Goal: Information Seeking & Learning: Understand process/instructions

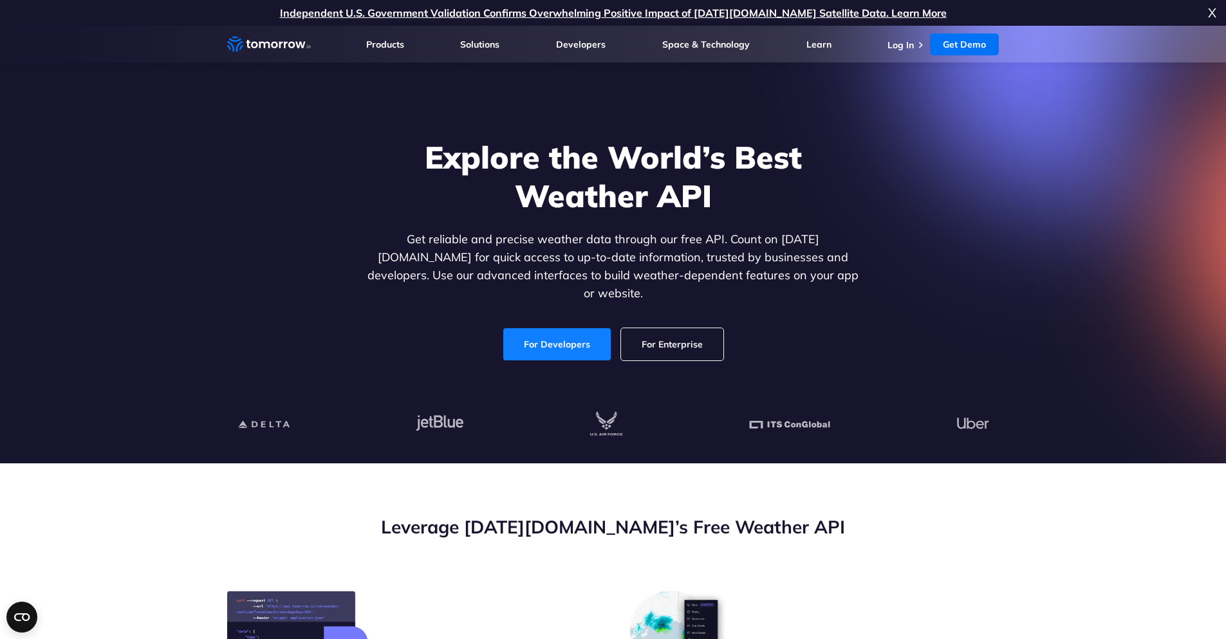
click at [576, 328] on link "For Developers" at bounding box center [556, 344] width 107 height 32
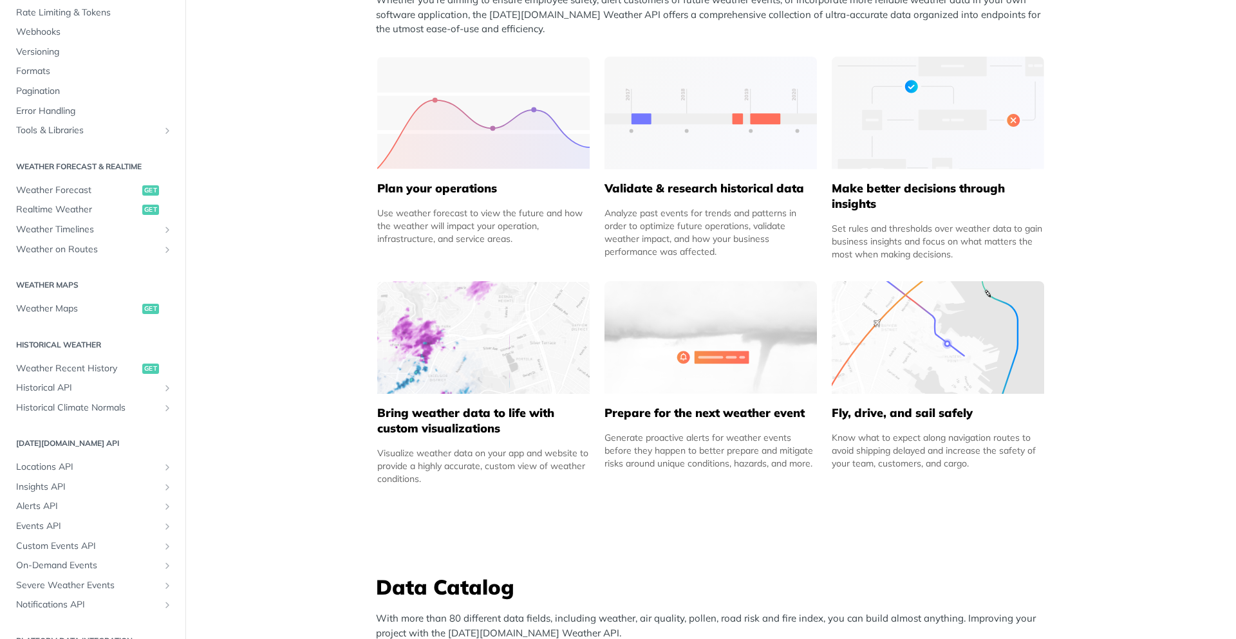
scroll to position [129, 0]
click at [75, 191] on span "Weather Forecast" at bounding box center [77, 189] width 123 height 13
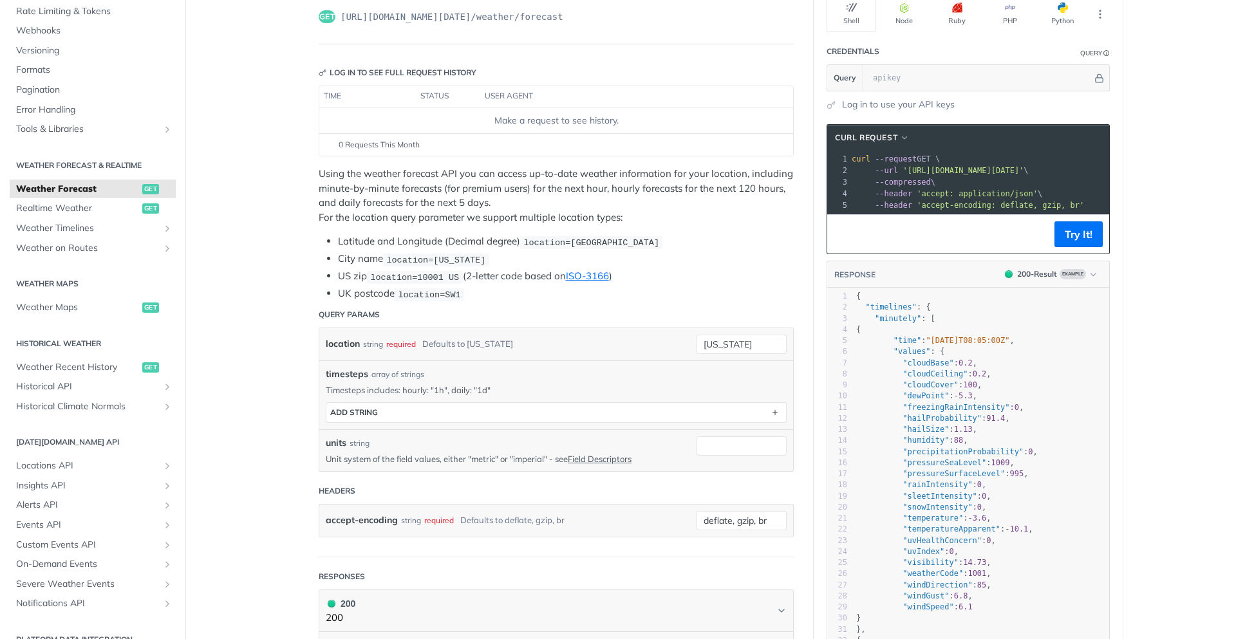
scroll to position [86, 0]
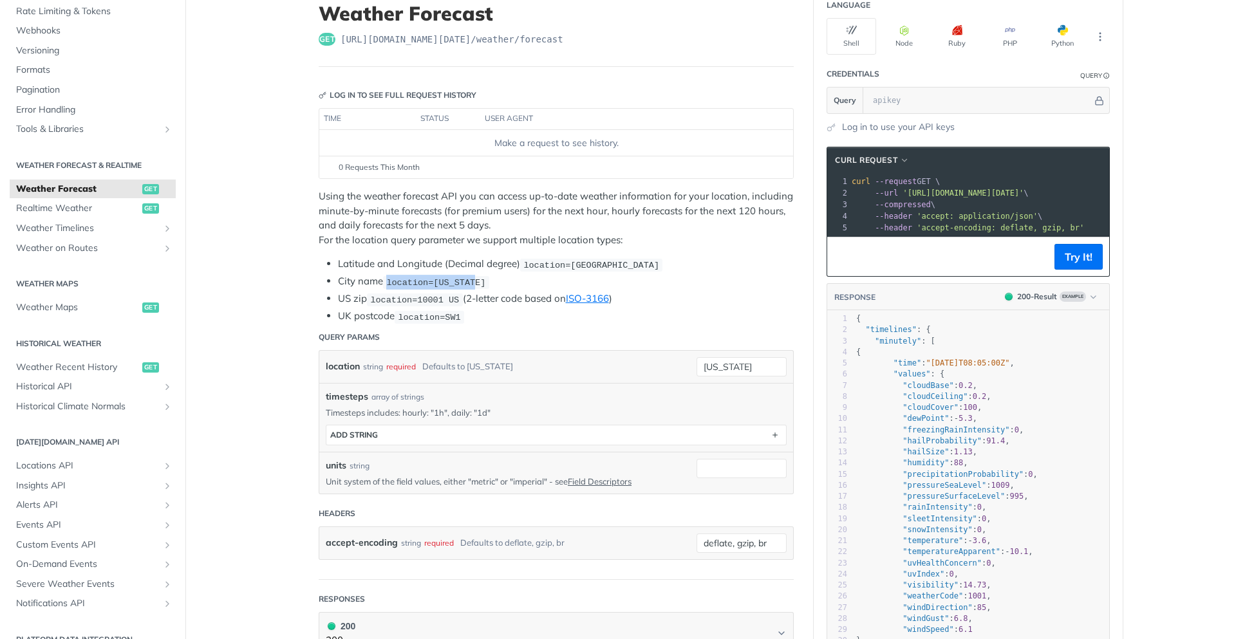
drag, startPoint x: 465, startPoint y: 279, endPoint x: 380, endPoint y: 276, distance: 85.0
click at [380, 276] on li "City name location=new york" at bounding box center [566, 281] width 456 height 15
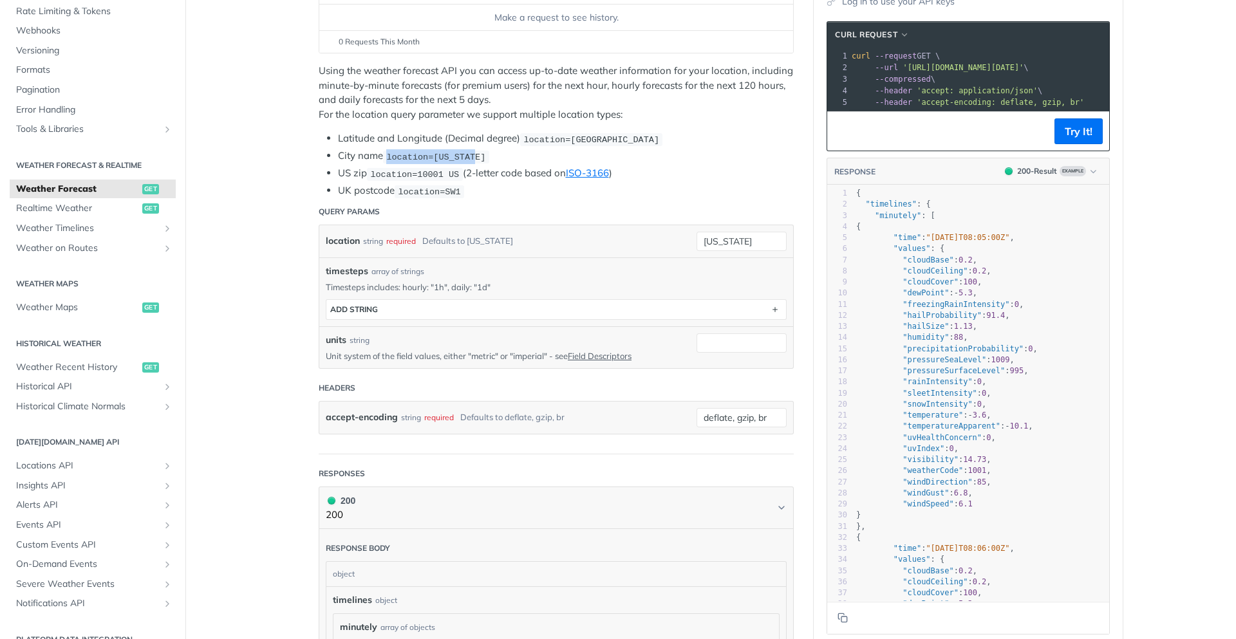
scroll to position [215, 0]
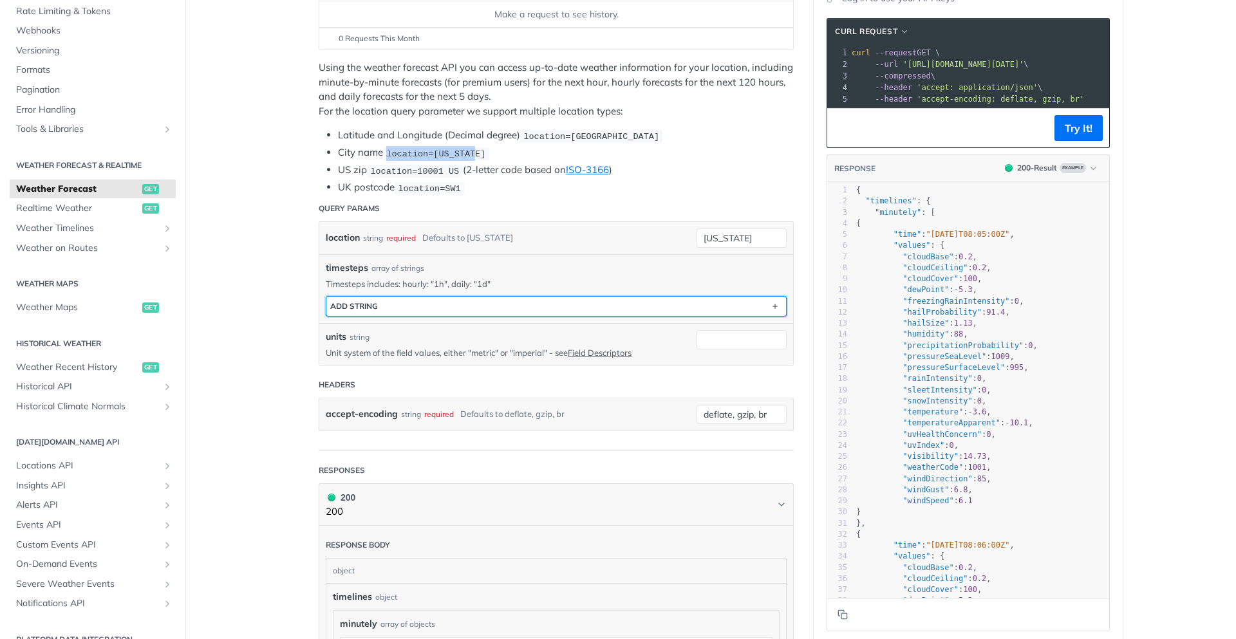
click at [428, 302] on button "ADD string" at bounding box center [556, 306] width 460 height 19
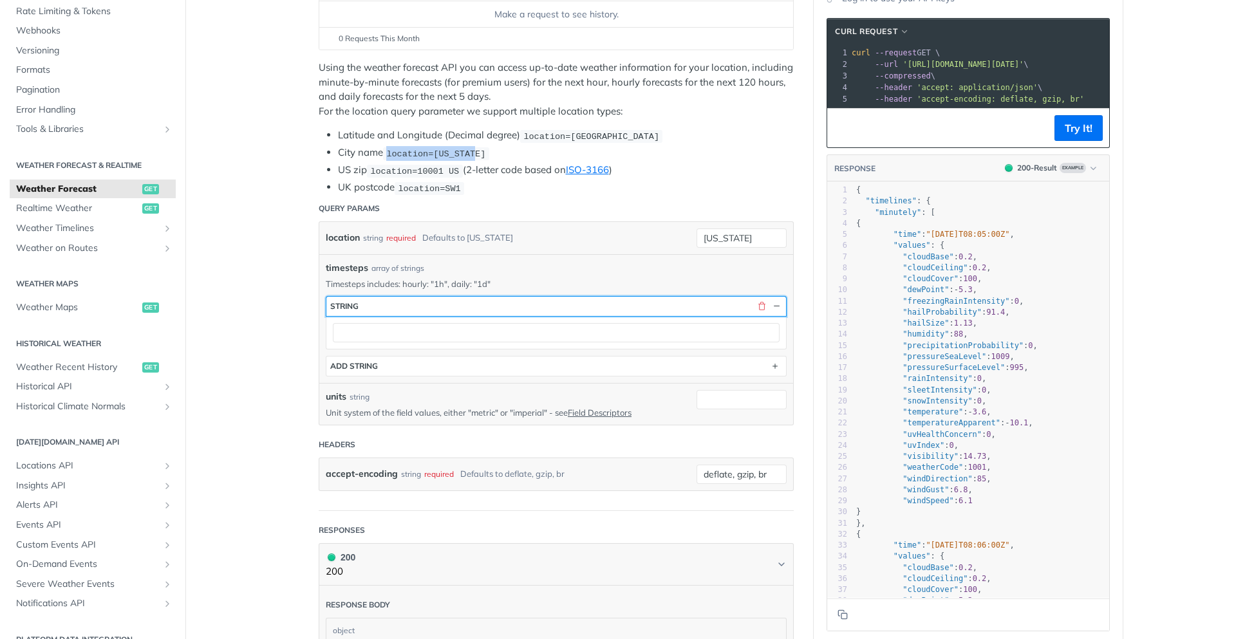
click at [427, 301] on button "string" at bounding box center [556, 306] width 460 height 19
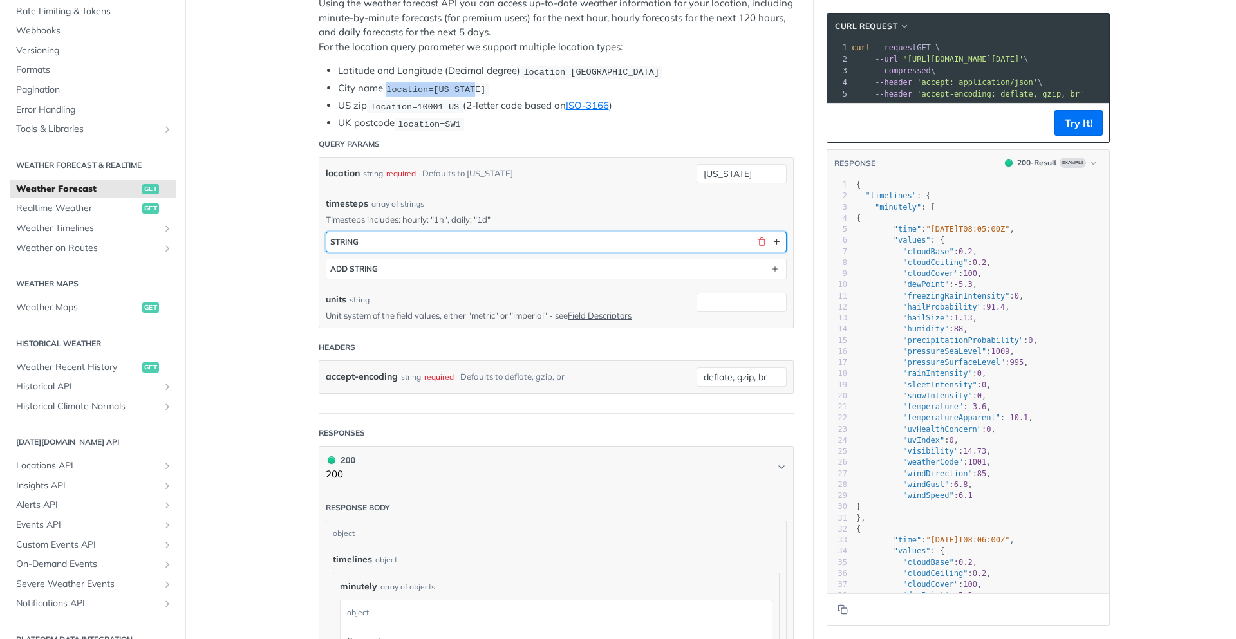
scroll to position [86, 0]
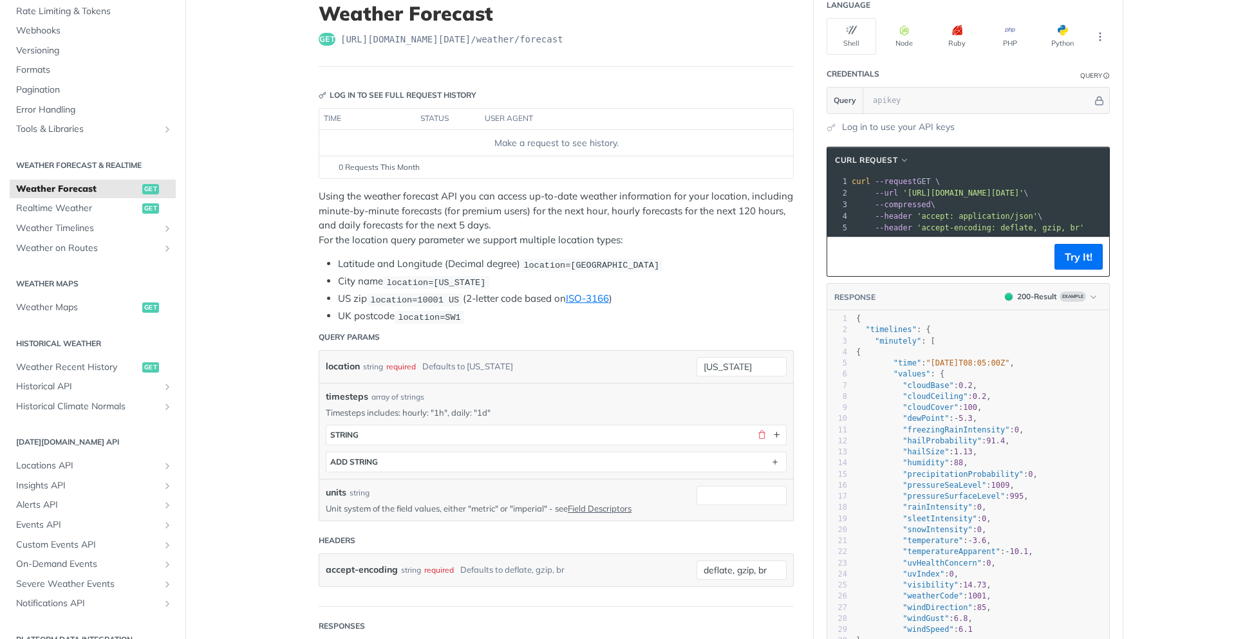
click at [945, 358] on pre "{" at bounding box center [981, 352] width 256 height 11
click at [992, 367] on span ""[DATE]T08:05:00Z"" at bounding box center [968, 362] width 84 height 9
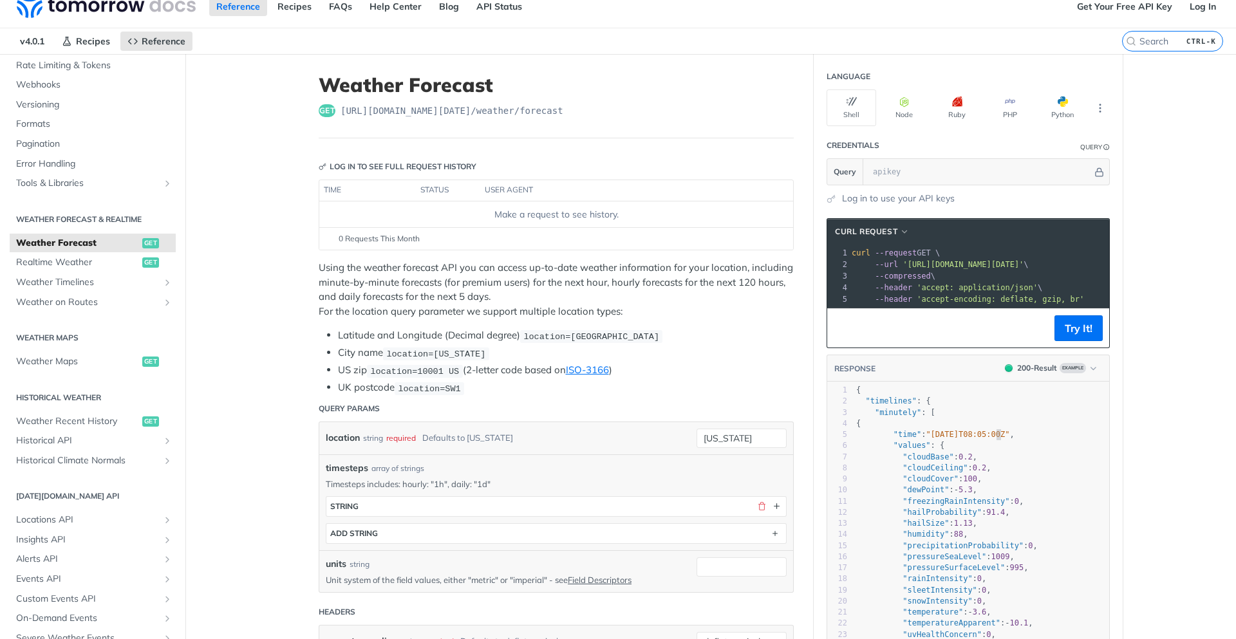
scroll to position [0, 0]
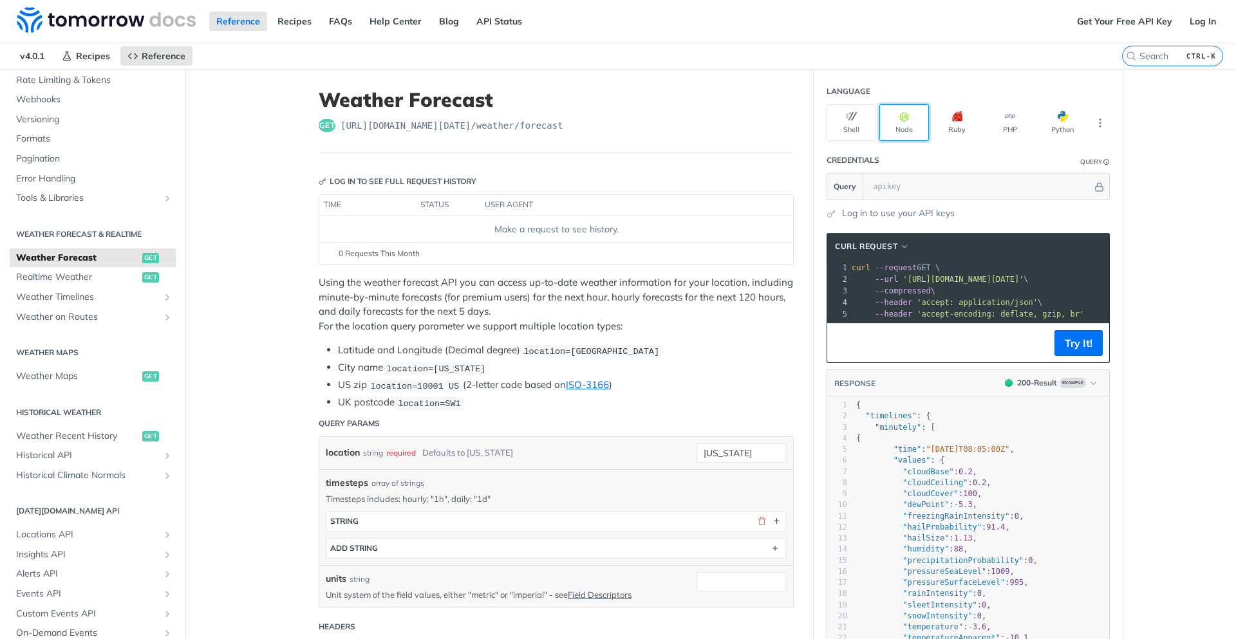
click at [899, 120] on icon "button" at bounding box center [904, 116] width 10 height 10
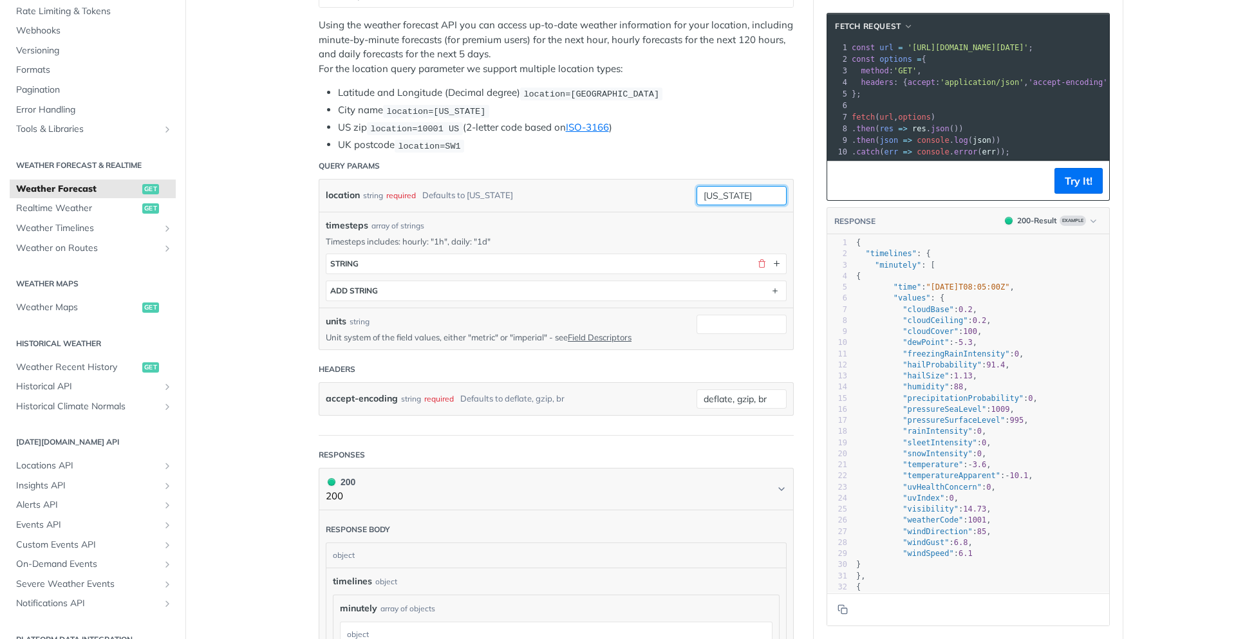
click at [740, 194] on input "[US_STATE]" at bounding box center [741, 195] width 90 height 19
drag, startPoint x: 757, startPoint y: 193, endPoint x: 639, endPoint y: 191, distance: 117.8
click at [639, 191] on div "location string required Defaults to [US_STATE] [US_STATE] required type : stri…" at bounding box center [556, 195] width 461 height 19
type input "63122"
click at [1072, 187] on button "Try It!" at bounding box center [1078, 181] width 48 height 26
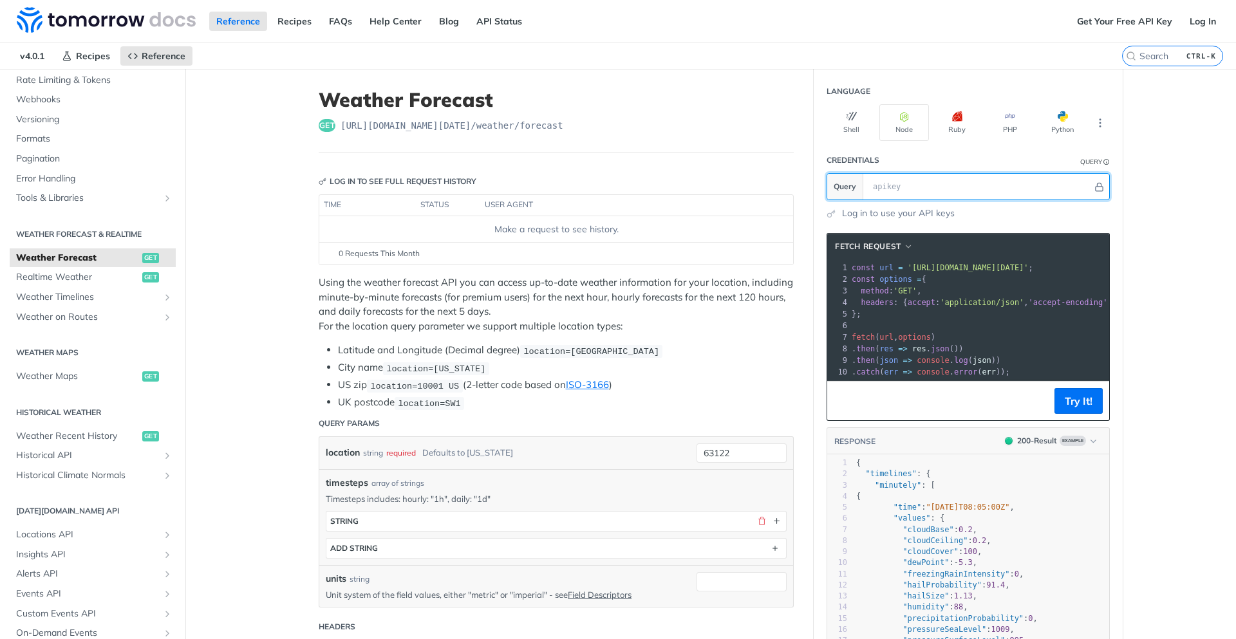
click at [921, 189] on input "text" at bounding box center [979, 187] width 226 height 26
click at [1096, 181] on button "Hide" at bounding box center [1099, 186] width 14 height 13
click at [1097, 187] on icon "Show" at bounding box center [1099, 186] width 8 height 9
click at [1094, 188] on icon "Hide" at bounding box center [1099, 187] width 10 height 10
click at [1083, 407] on button "Try It!" at bounding box center [1078, 401] width 48 height 26
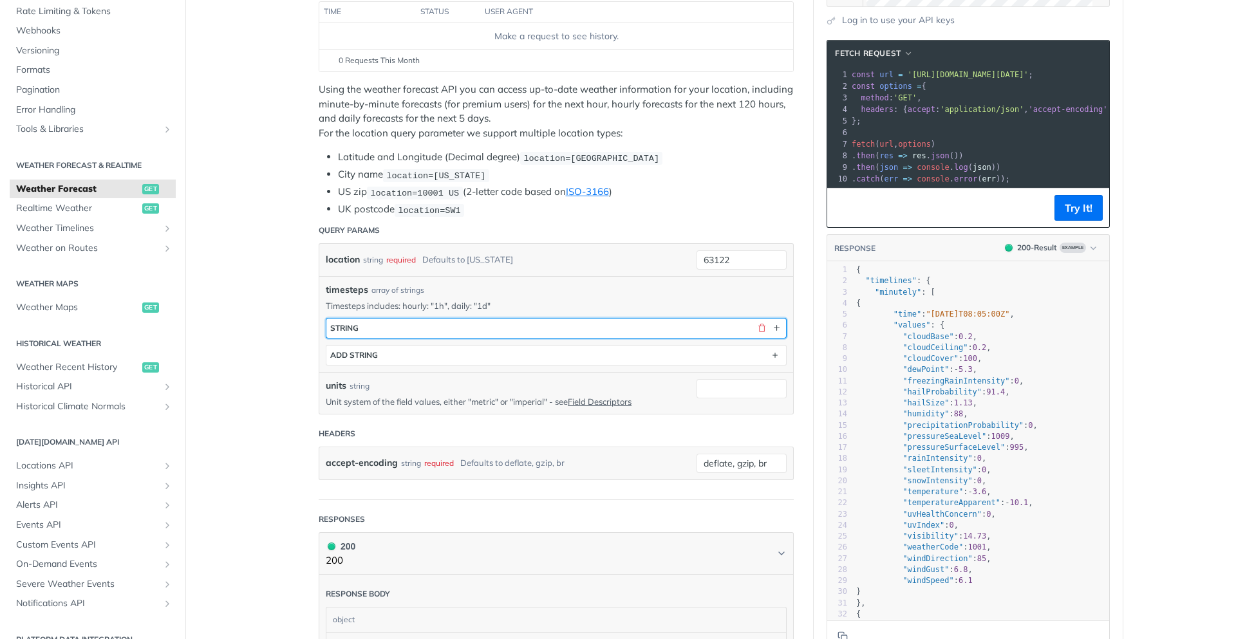
click at [485, 325] on button "string" at bounding box center [556, 328] width 460 height 19
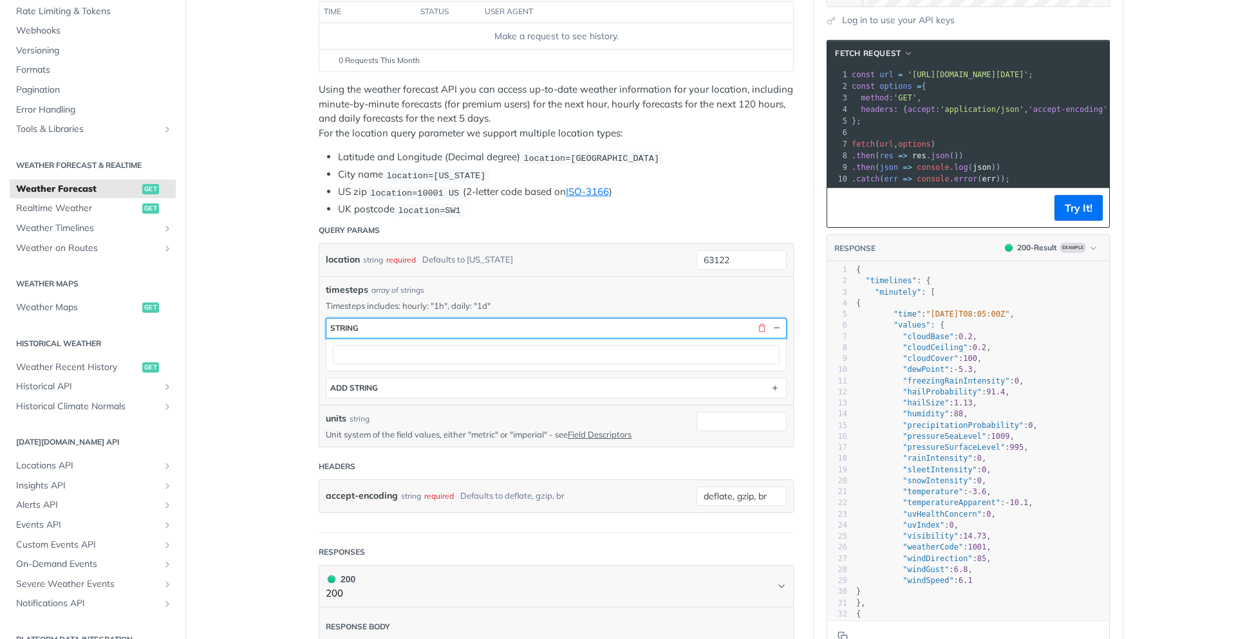
click at [475, 323] on button "string" at bounding box center [556, 328] width 460 height 19
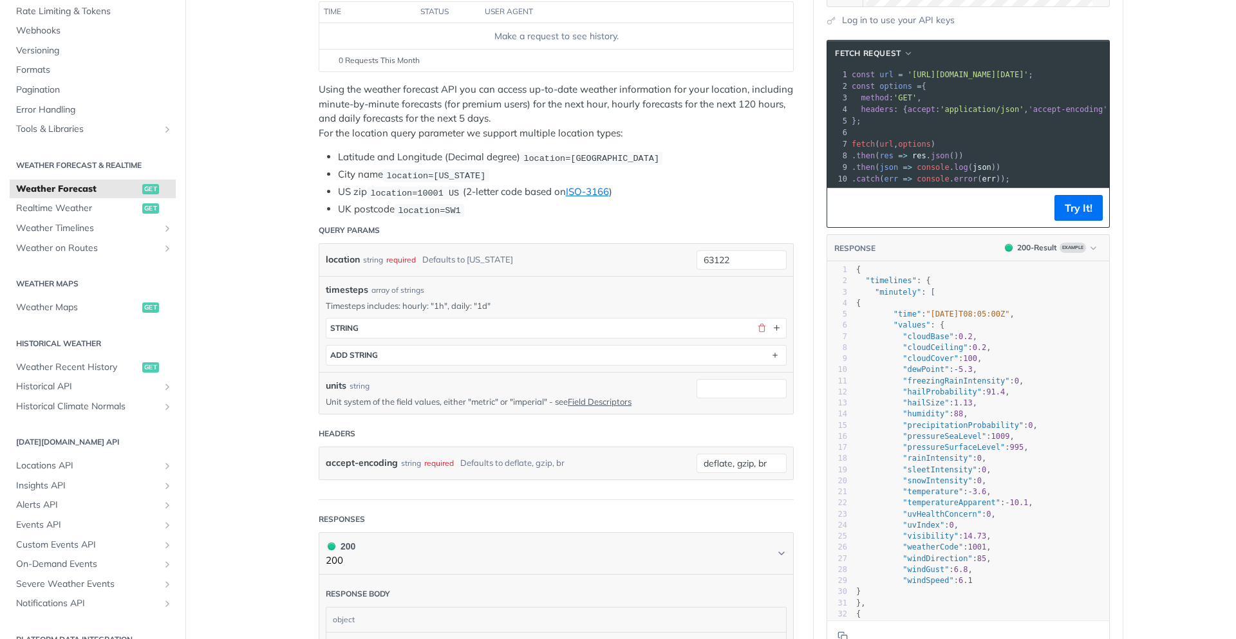
click at [937, 320] on pre ""time" : "2025-02-09T08:05:00Z" ," at bounding box center [981, 314] width 256 height 11
click at [1000, 319] on span ""[DATE]T08:05:00Z"" at bounding box center [968, 314] width 84 height 9
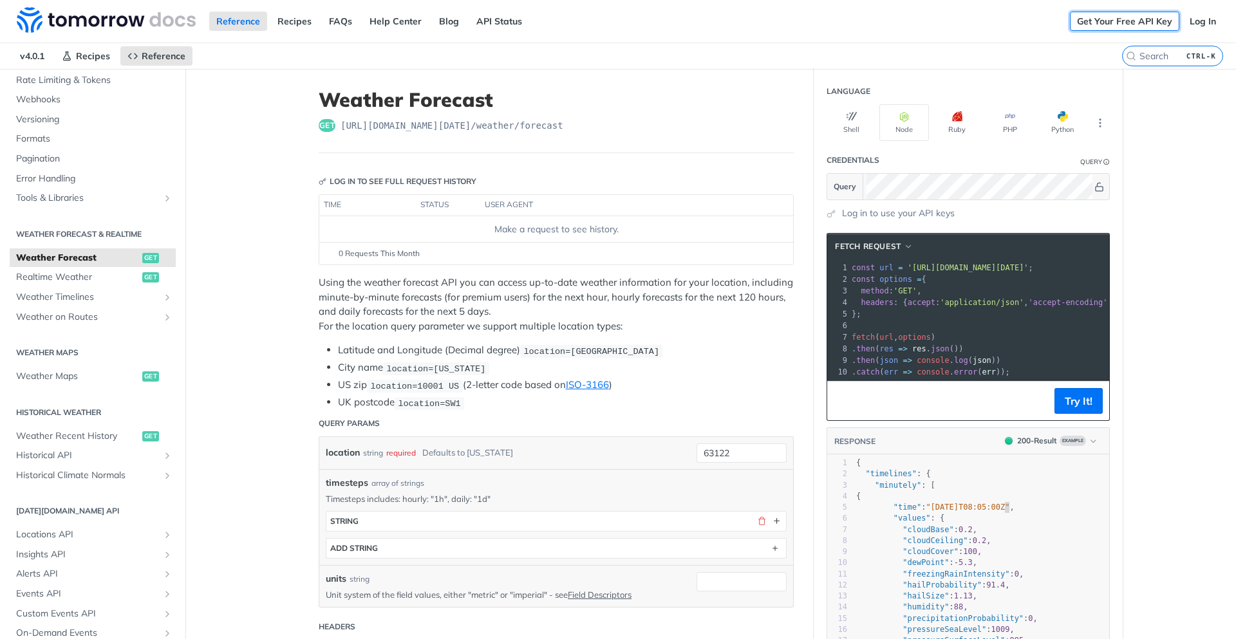
click at [1135, 23] on link "Get Your Free API Key" at bounding box center [1124, 21] width 109 height 19
click at [1193, 23] on link "Log In" at bounding box center [1202, 21] width 41 height 19
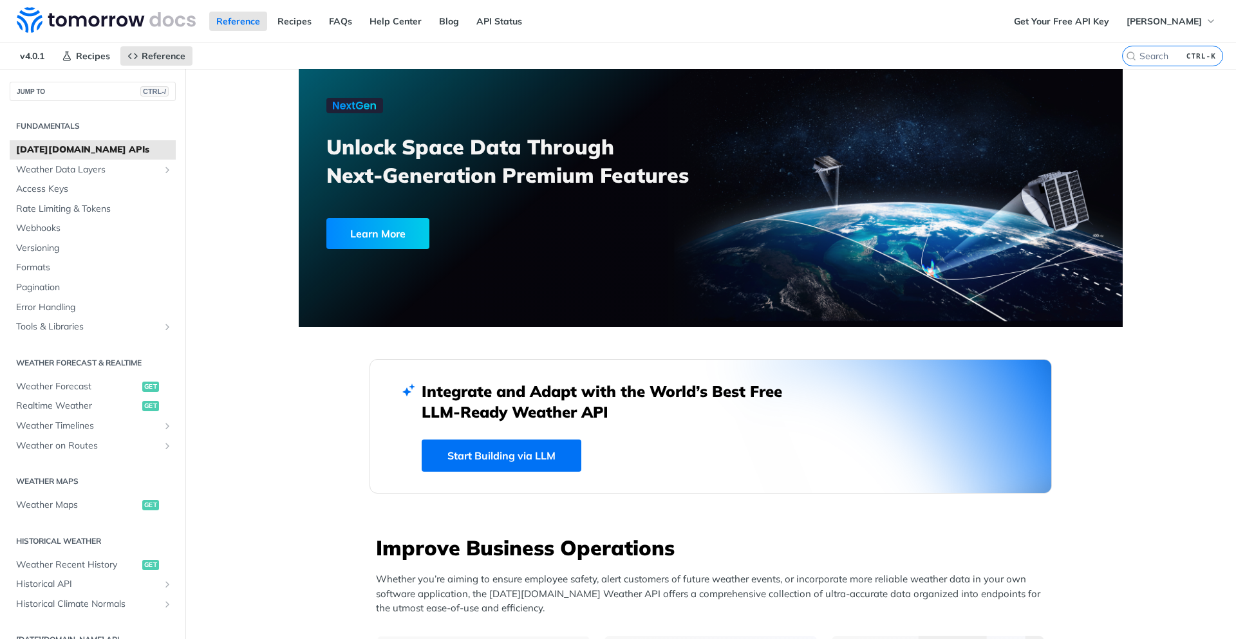
click at [78, 377] on ul "Weather Forecast get Realtime Weather get Weather Timelines Retrieve Timelines …" at bounding box center [93, 416] width 166 height 79
click at [79, 382] on span "Weather Forecast" at bounding box center [77, 386] width 123 height 13
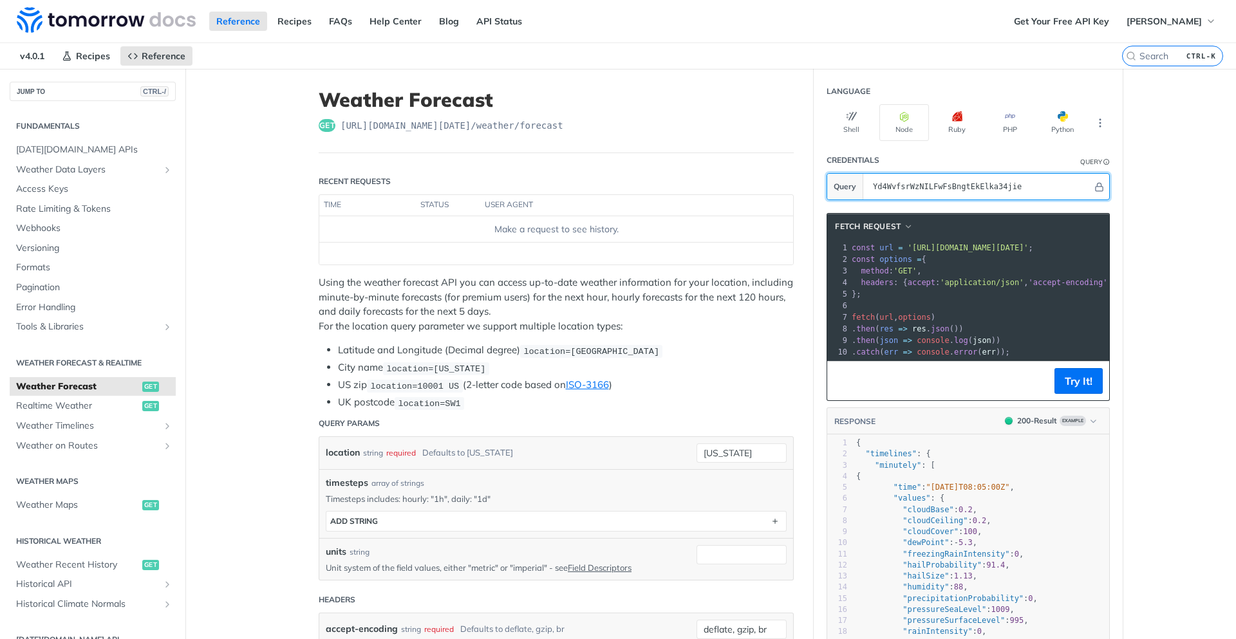
click at [1009, 191] on input "Yd4WvfsrWzNILFwFsBngtEkElka34jie" at bounding box center [979, 187] width 226 height 26
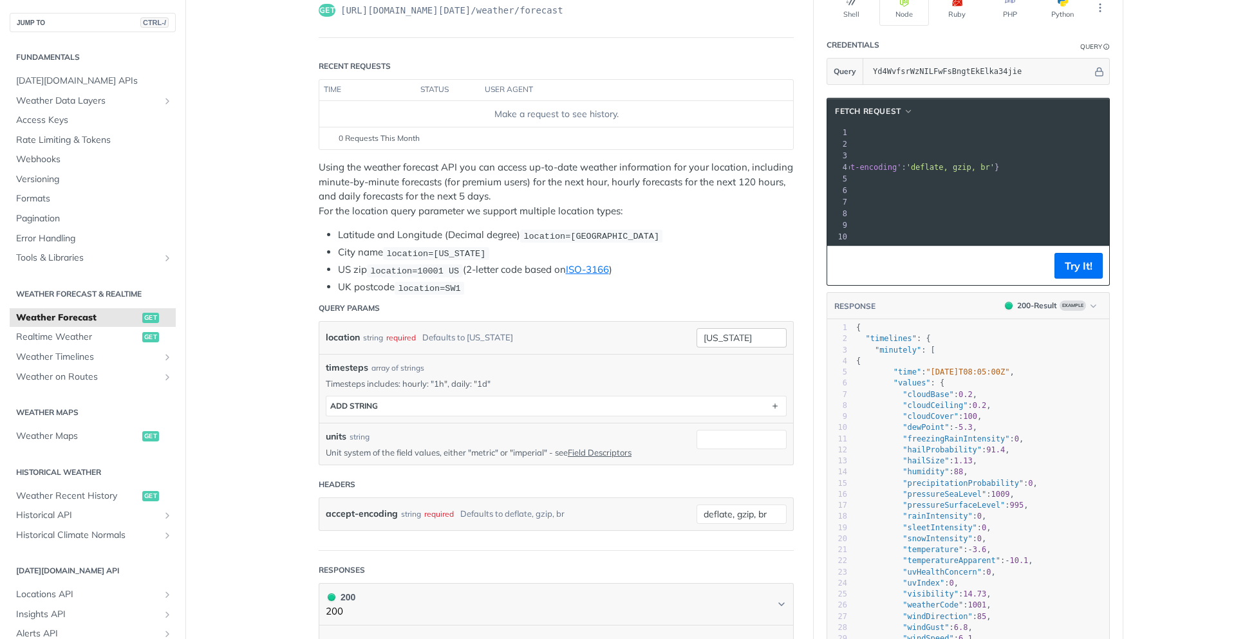
scroll to position [129, 0]
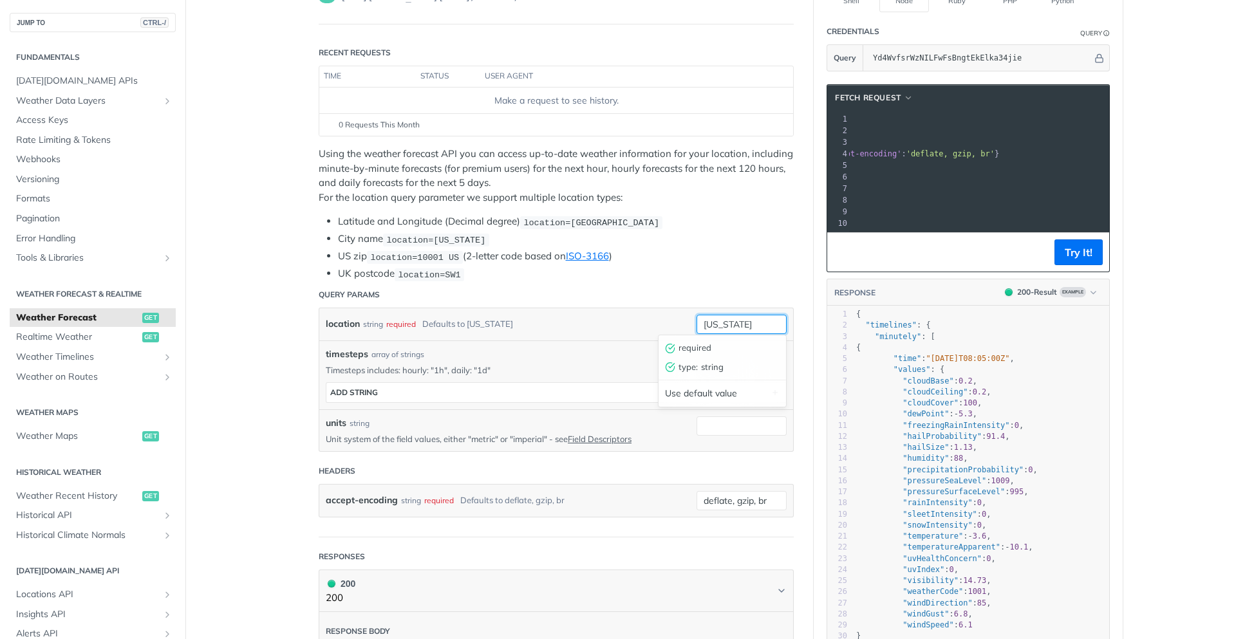
drag, startPoint x: 762, startPoint y: 319, endPoint x: 690, endPoint y: 326, distance: 72.4
click at [690, 326] on div "location string required Defaults to [US_STATE] [US_STATE] required type : stri…" at bounding box center [556, 324] width 461 height 19
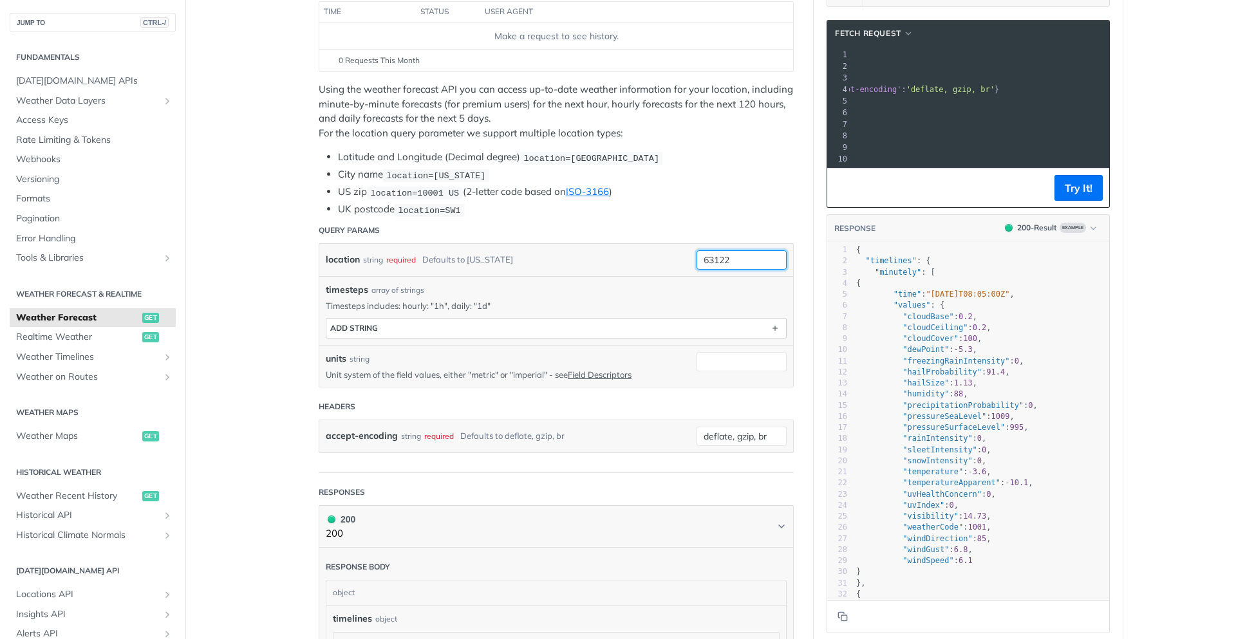
type input "63122"
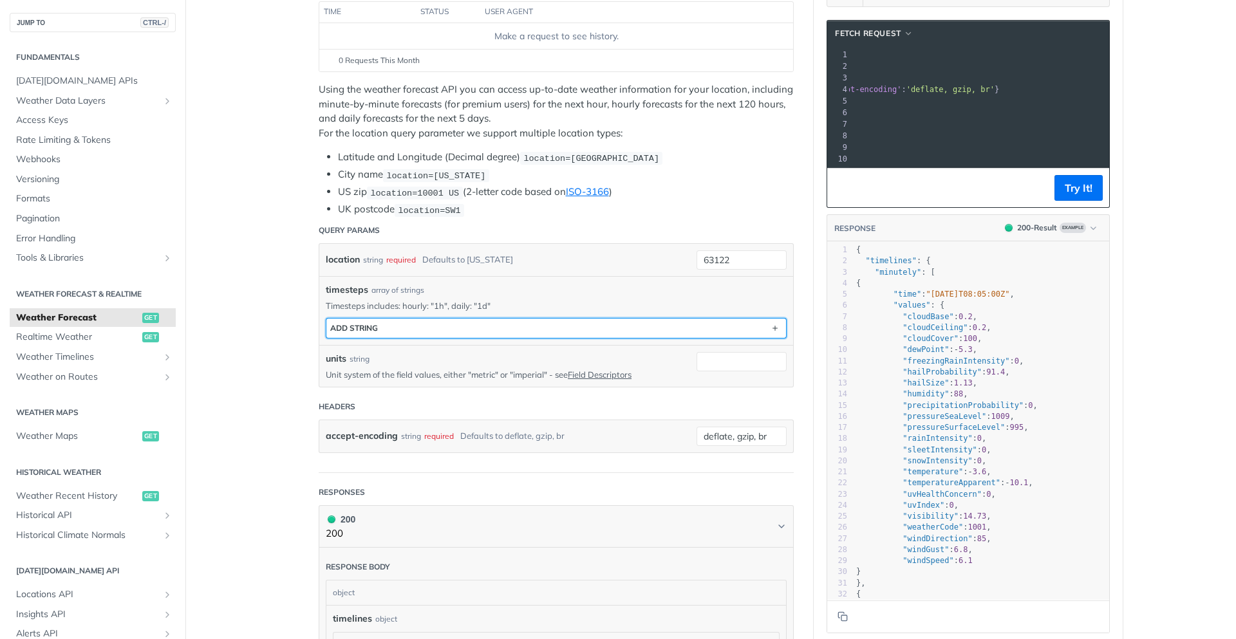
click at [555, 335] on button "ADD string" at bounding box center [556, 328] width 460 height 19
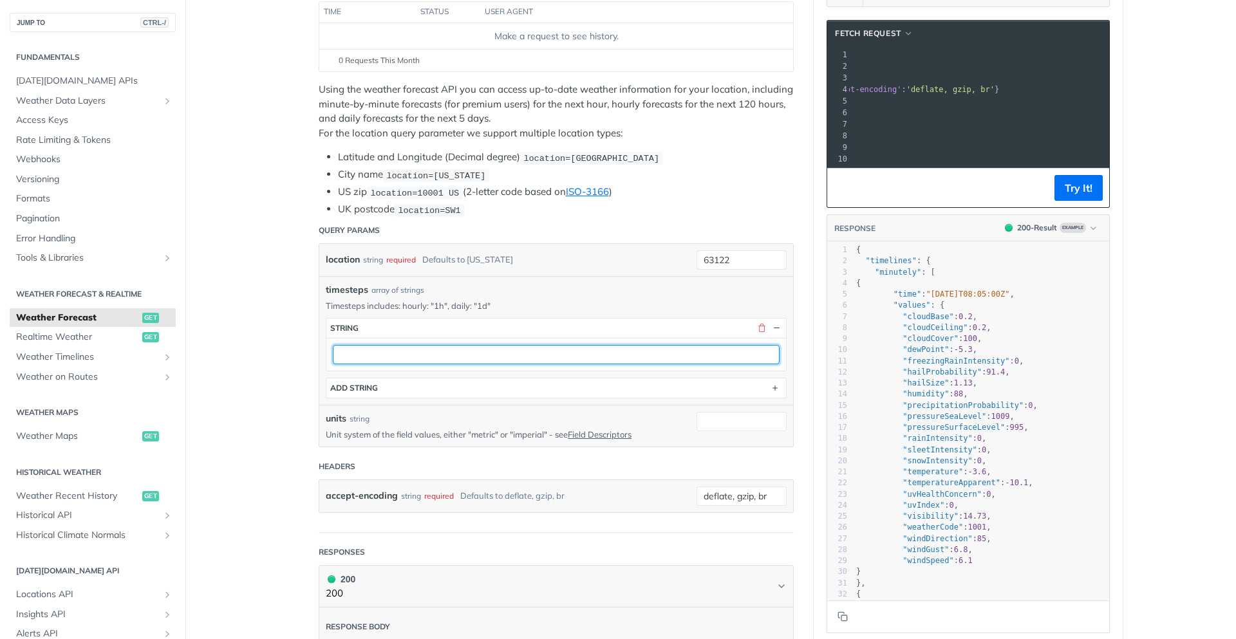
click at [575, 351] on input "text" at bounding box center [556, 354] width 447 height 19
type input "1h"
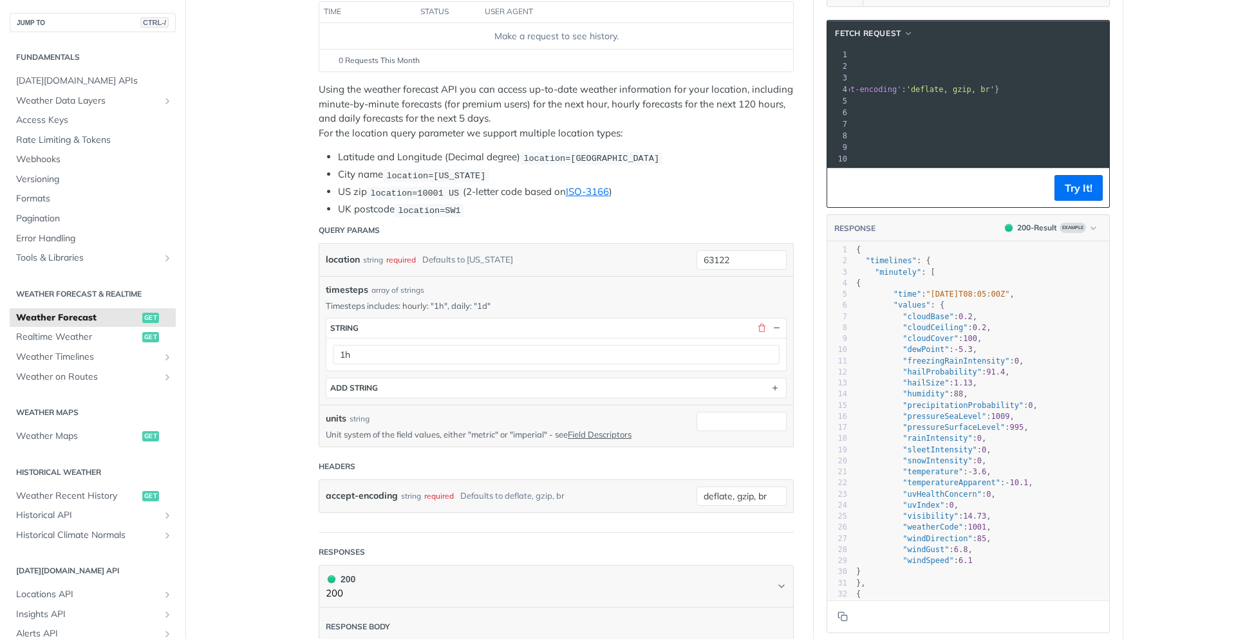
click at [671, 300] on p "Timesteps includes: hourly: "1h", daily: "1d"" at bounding box center [556, 306] width 461 height 12
click at [1074, 201] on button "Try It!" at bounding box center [1078, 188] width 48 height 26
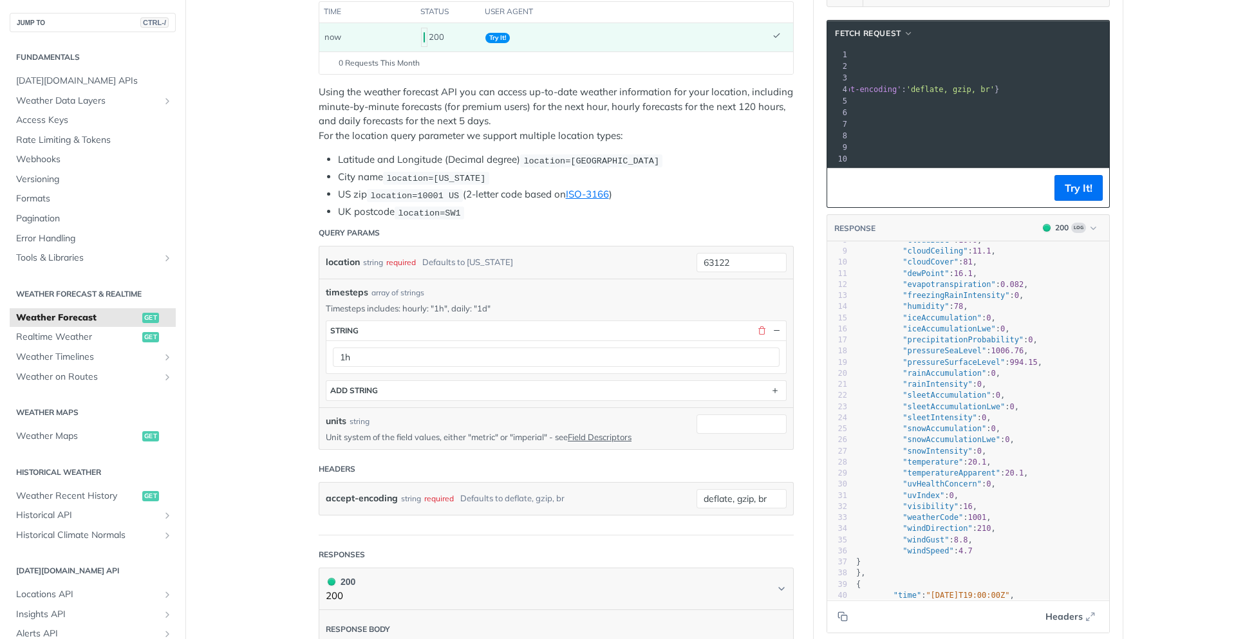
scroll to position [257, 0]
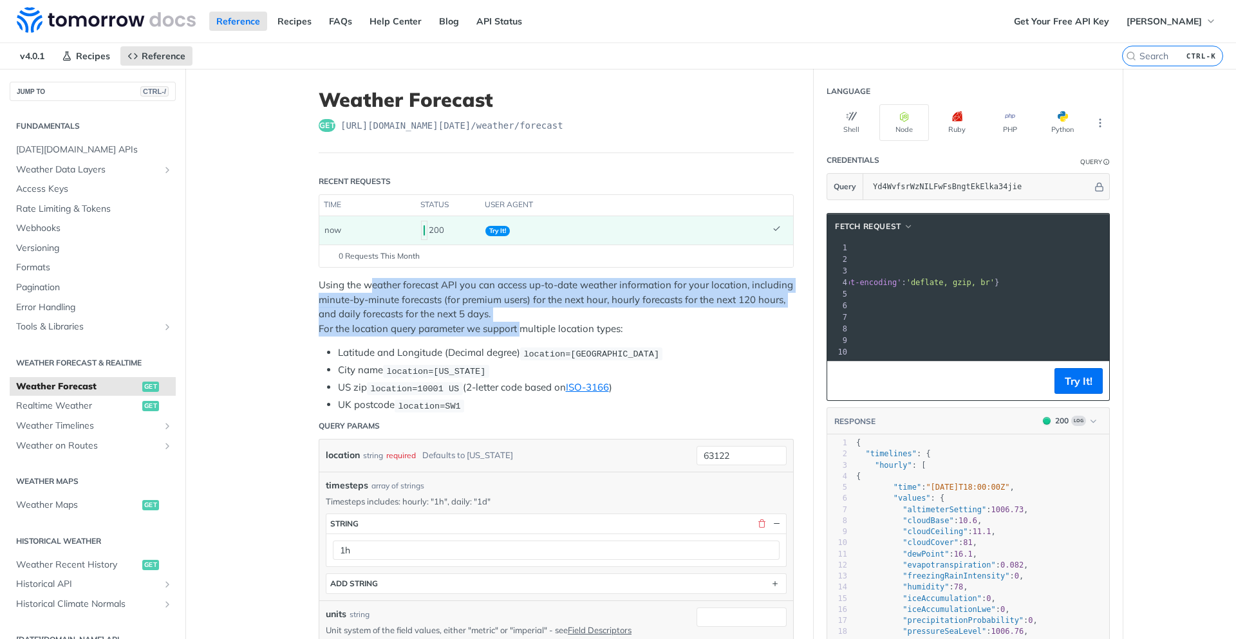
drag, startPoint x: 517, startPoint y: 322, endPoint x: 364, endPoint y: 292, distance: 156.8
click at [364, 292] on p "Using the weather forecast API you can access up-to-date weather information fo…" at bounding box center [556, 307] width 475 height 58
click at [407, 302] on p "Using the weather forecast API you can access up-to-date weather information fo…" at bounding box center [556, 307] width 475 height 58
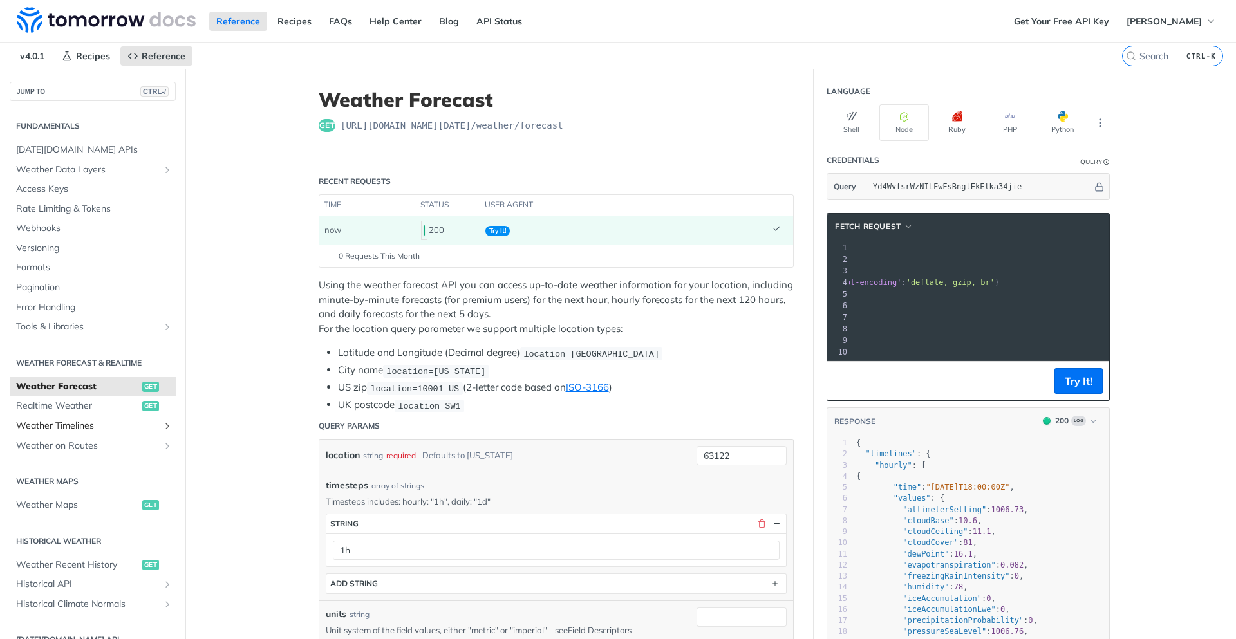
click at [104, 428] on span "Weather Timelines" at bounding box center [87, 426] width 143 height 13
